Goal: Information Seeking & Learning: Learn about a topic

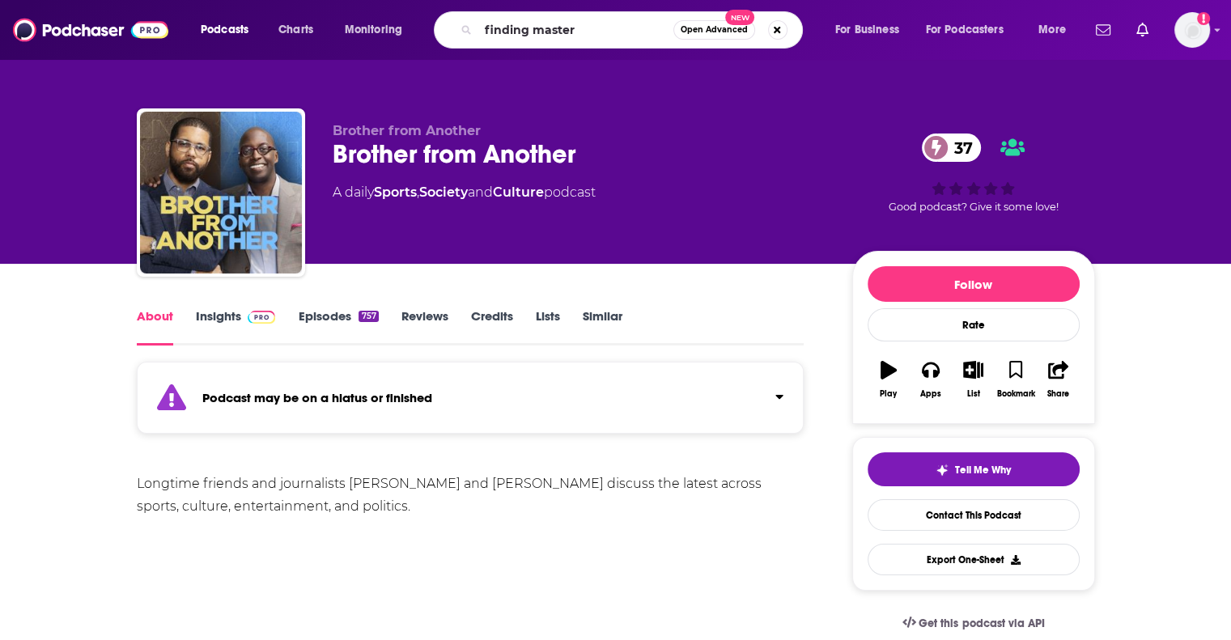
type input "finding mastery"
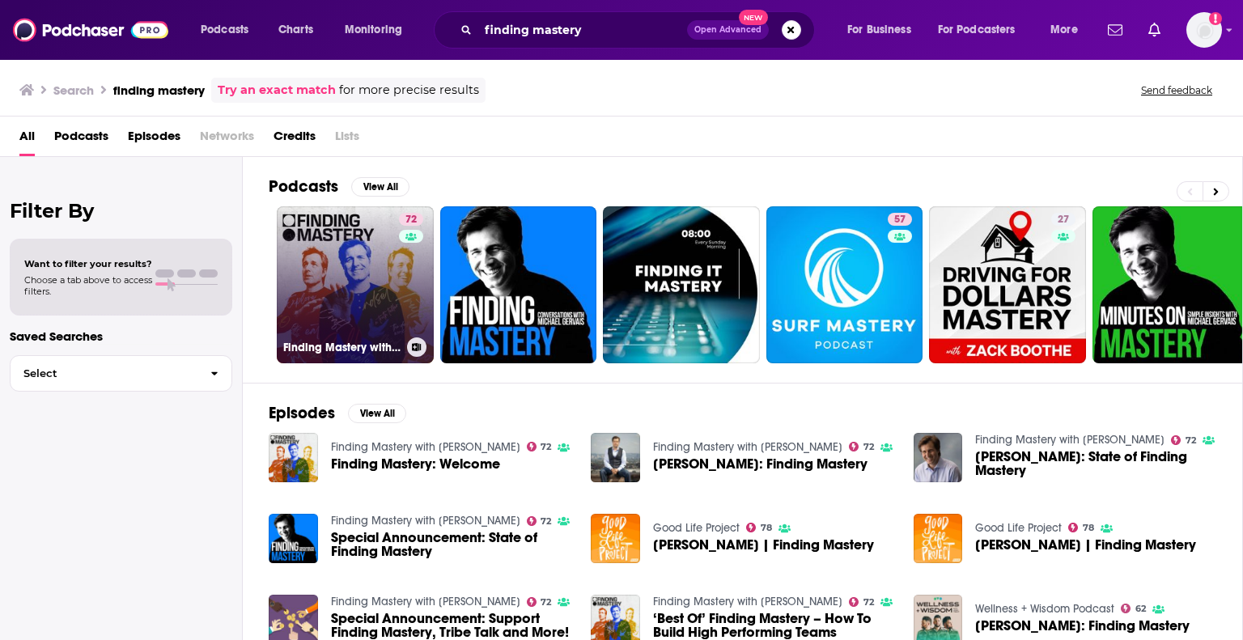
click at [369, 255] on link "72 Finding Mastery with [PERSON_NAME]" at bounding box center [355, 284] width 157 height 157
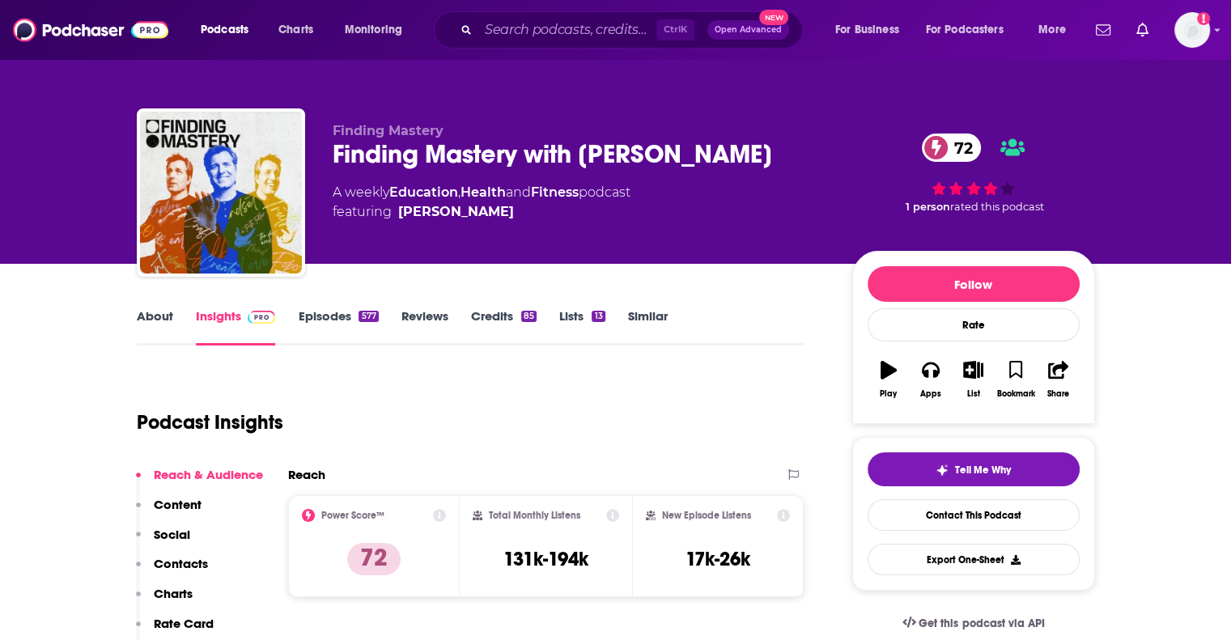
click at [146, 322] on link "About" at bounding box center [155, 326] width 36 height 37
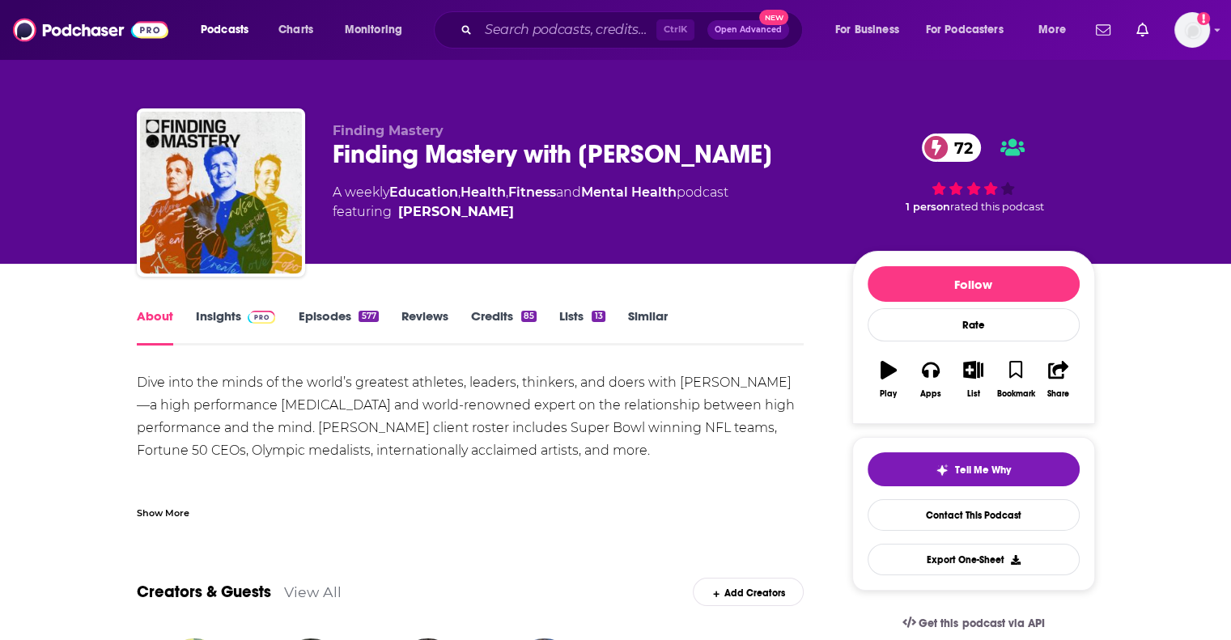
click at [168, 503] on div "Show More" at bounding box center [471, 507] width 668 height 28
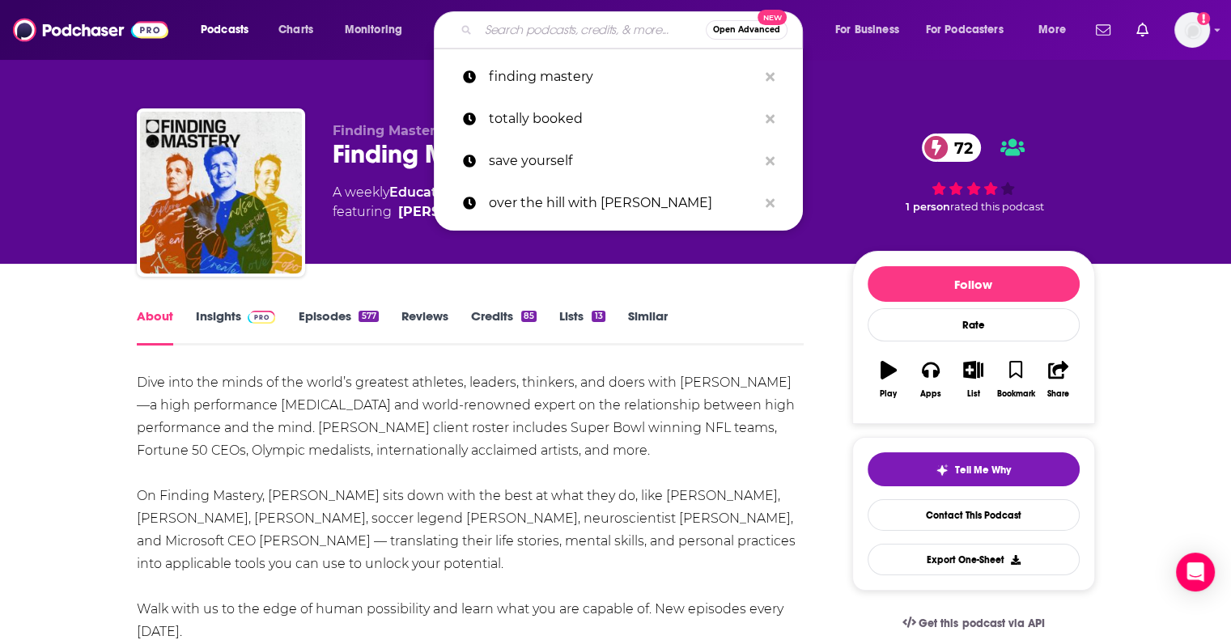
click at [486, 38] on input "Search podcasts, credits, & more..." at bounding box center [591, 30] width 227 height 26
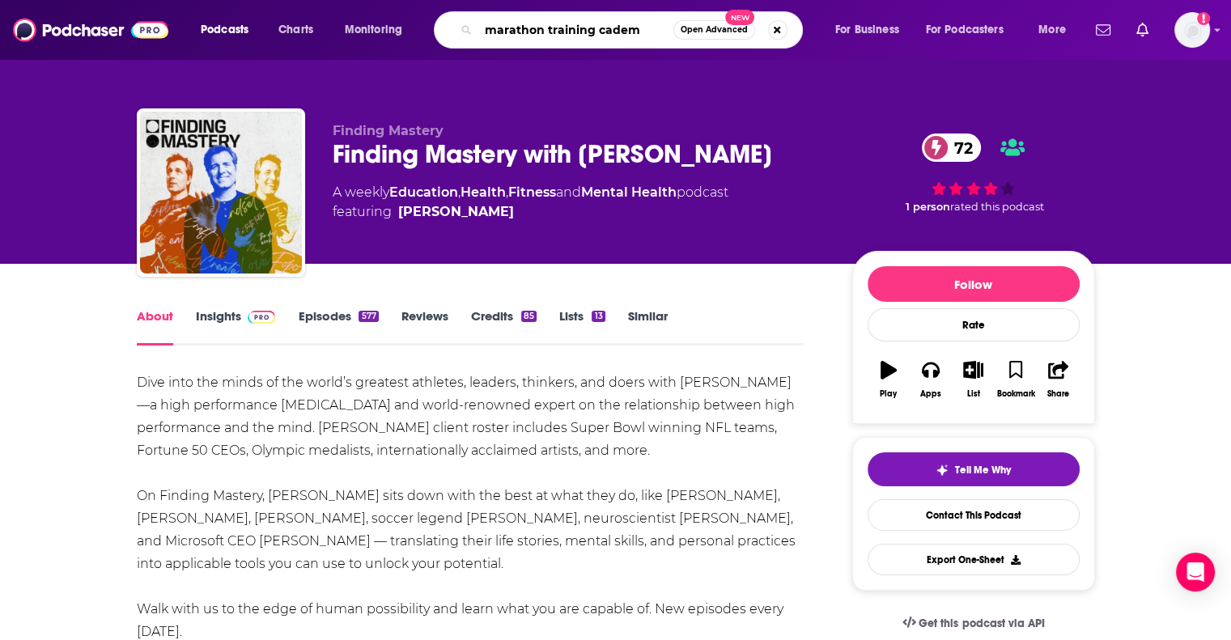
type input "marathon training cademy"
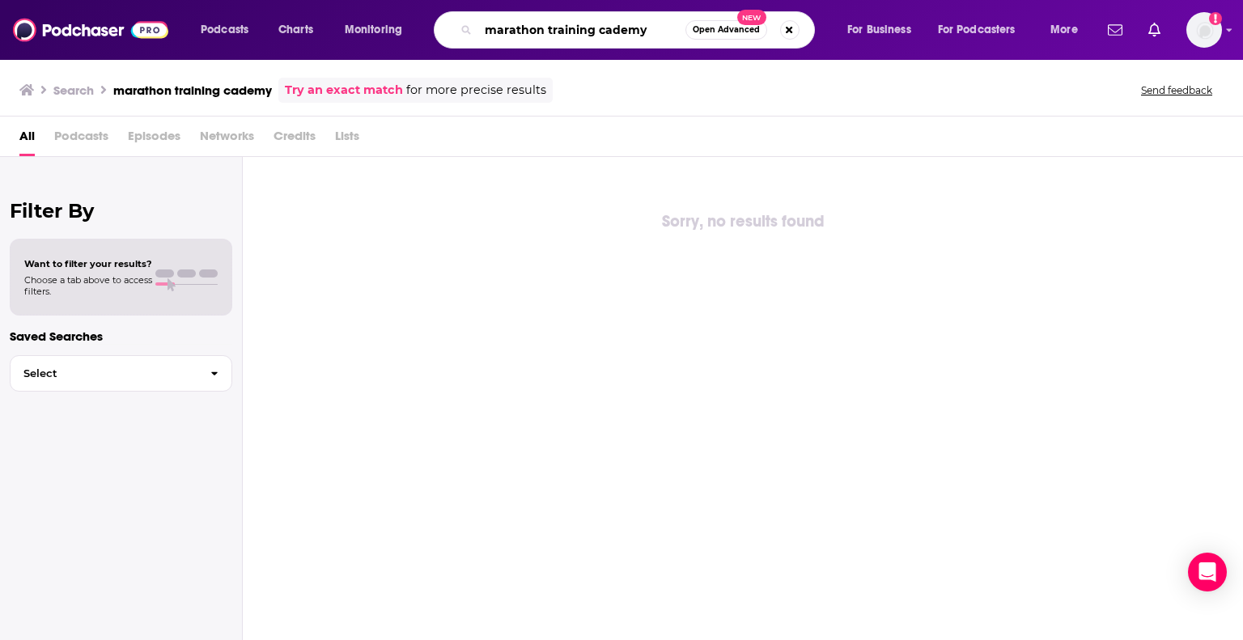
click at [602, 34] on input "marathon training cademy" at bounding box center [581, 30] width 207 height 26
click at [599, 34] on input "marathon training academy" at bounding box center [581, 30] width 207 height 26
type input "marathon training academy"
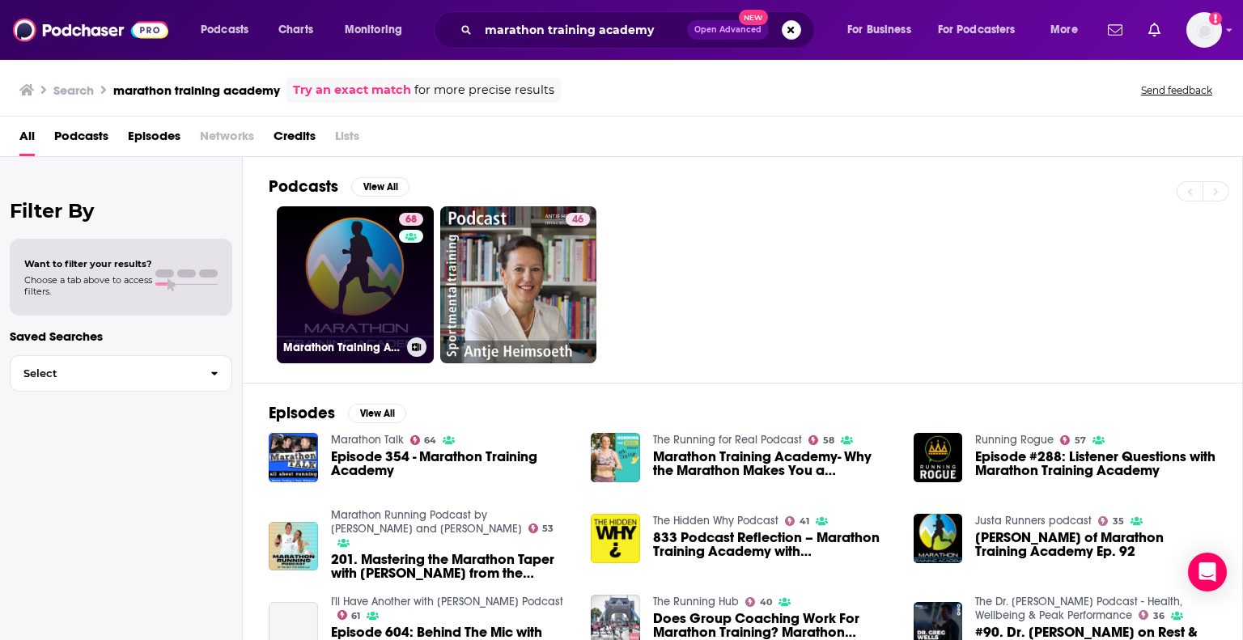
click at [354, 271] on link "68 Marathon Training Academy" at bounding box center [355, 284] width 157 height 157
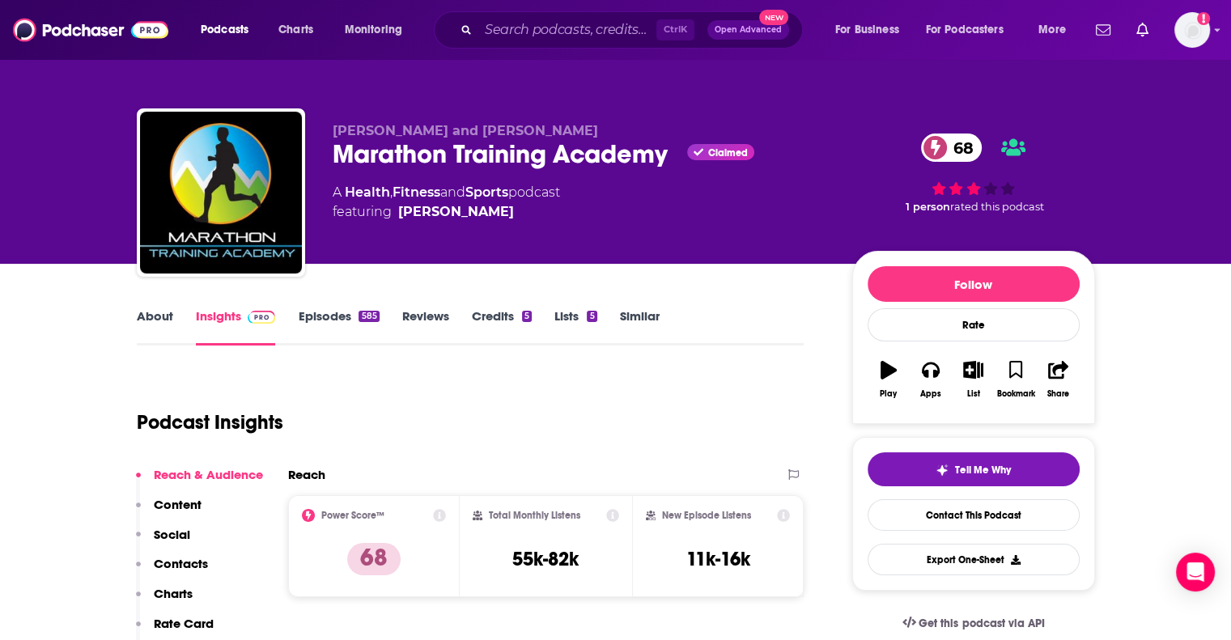
click at [142, 316] on link "About" at bounding box center [155, 326] width 36 height 37
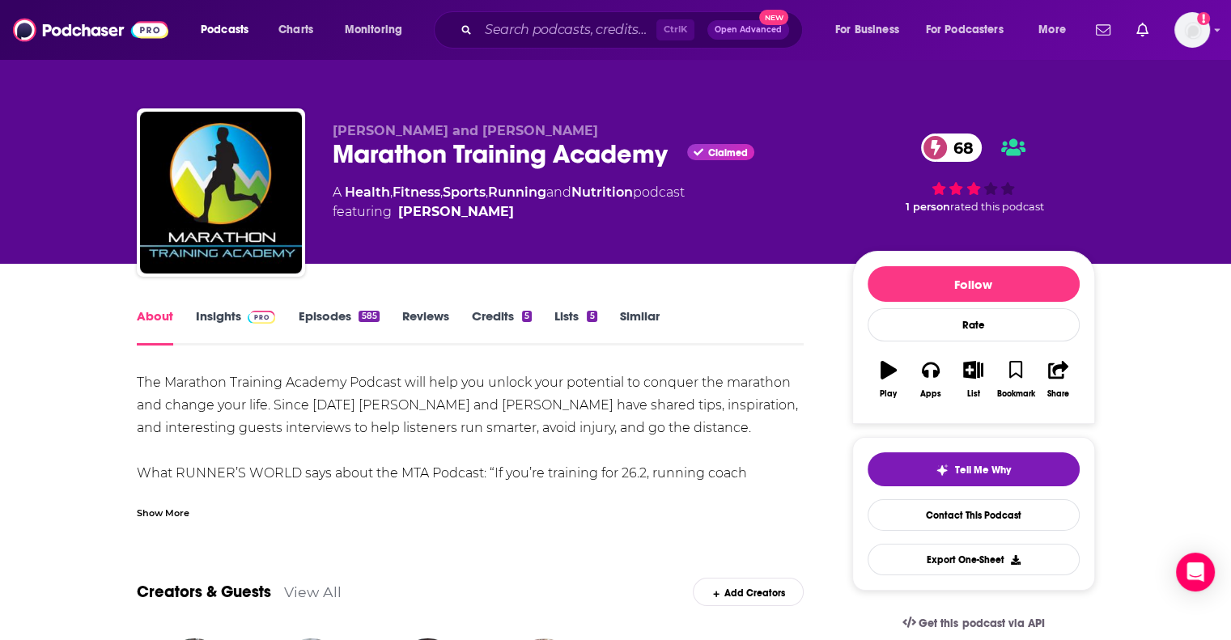
click at [240, 334] on link "Insights" at bounding box center [236, 326] width 80 height 37
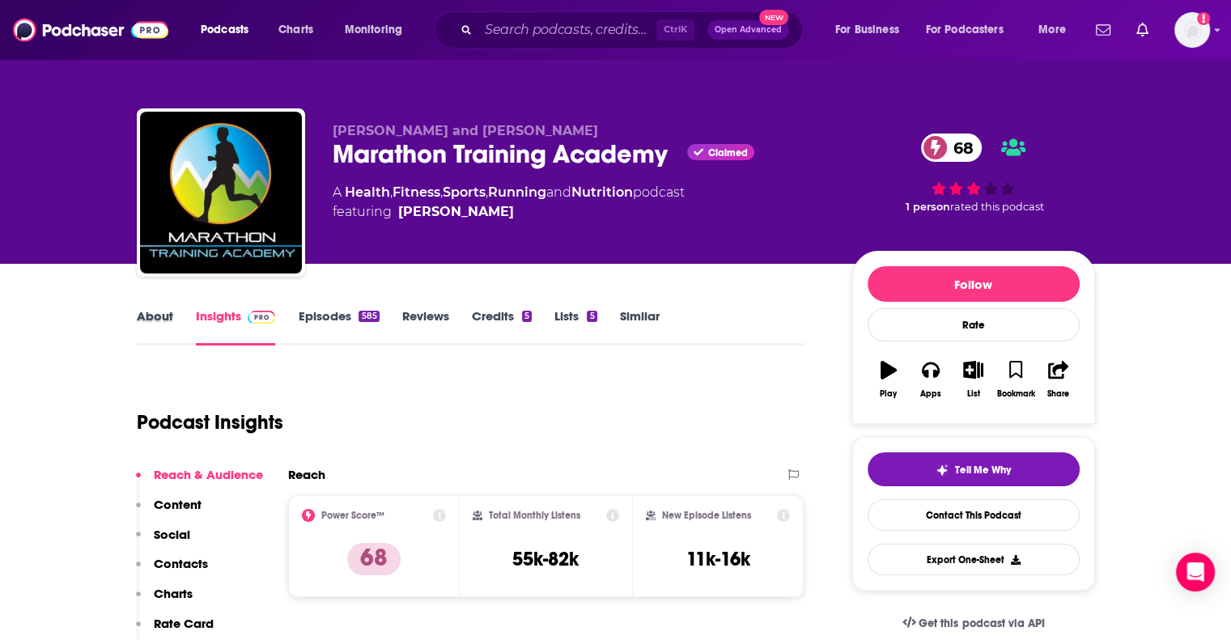
click at [180, 332] on div "About" at bounding box center [166, 326] width 59 height 37
click at [163, 331] on link "About" at bounding box center [155, 326] width 36 height 37
